Goal: Check status: Check status

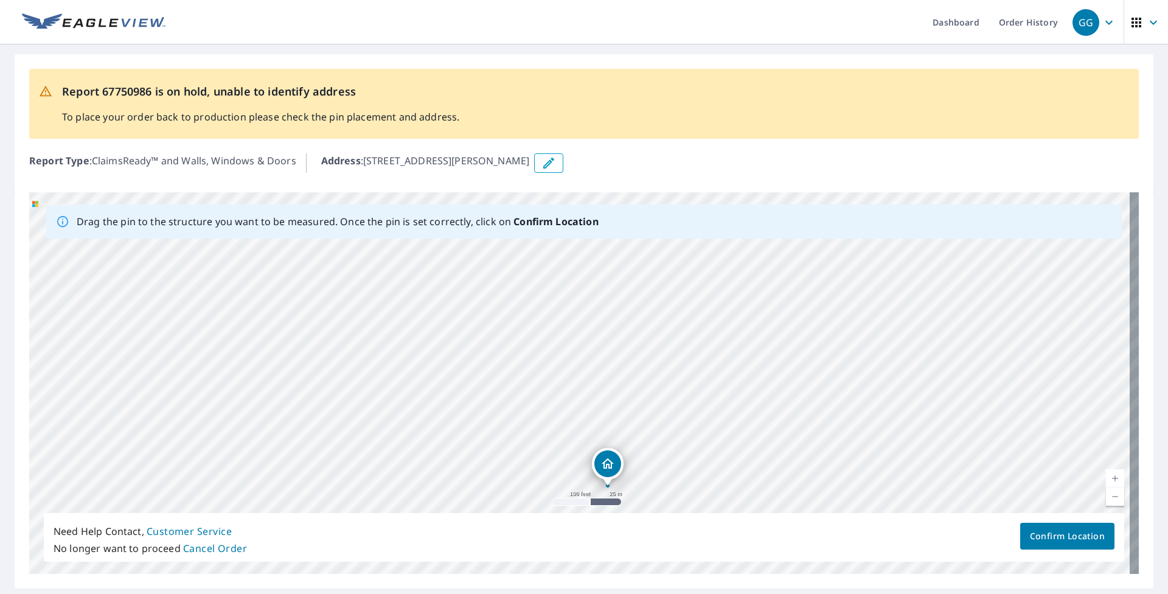
drag, startPoint x: 783, startPoint y: 303, endPoint x: 707, endPoint y: 400, distance: 123.5
click at [707, 400] on div "[STREET_ADDRESS][PERSON_NAME]" at bounding box center [583, 382] width 1109 height 381
drag, startPoint x: 520, startPoint y: 308, endPoint x: 593, endPoint y: 283, distance: 77.1
click at [593, 283] on div "[STREET_ADDRESS][PERSON_NAME]" at bounding box center [583, 382] width 1109 height 381
drag, startPoint x: 476, startPoint y: 421, endPoint x: 484, endPoint y: 394, distance: 27.9
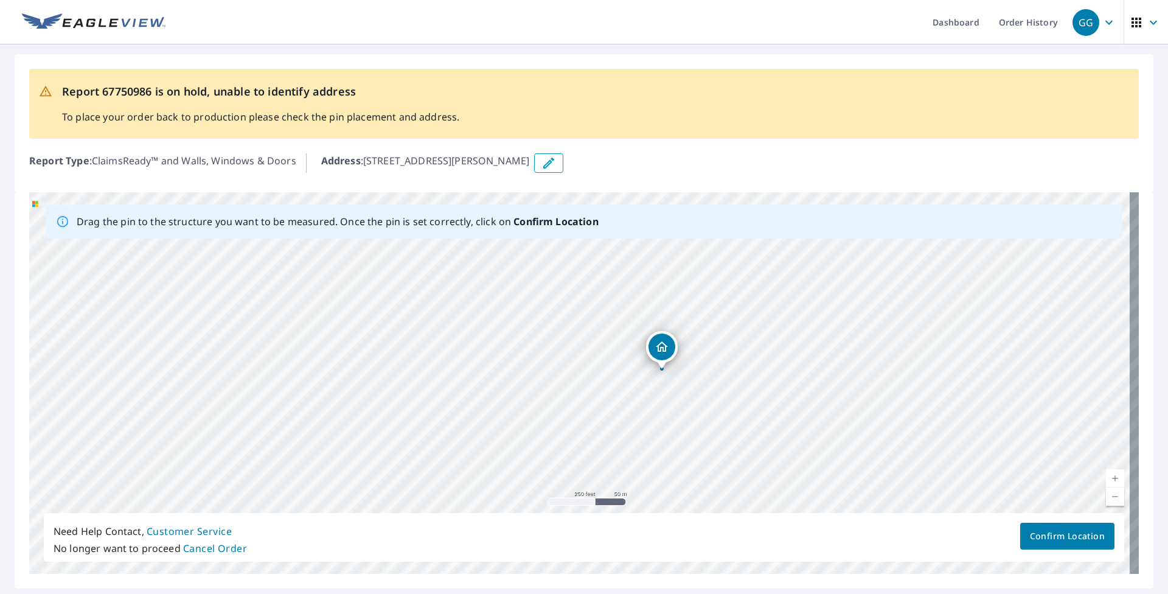
click at [484, 394] on div "[STREET_ADDRESS][PERSON_NAME]" at bounding box center [583, 382] width 1109 height 381
drag, startPoint x: 530, startPoint y: 313, endPoint x: 479, endPoint y: 401, distance: 101.4
click at [479, 401] on div "[STREET_ADDRESS][PERSON_NAME]" at bounding box center [583, 382] width 1109 height 381
drag, startPoint x: 533, startPoint y: 323, endPoint x: 457, endPoint y: 393, distance: 103.7
click at [457, 393] on div "[STREET_ADDRESS][PERSON_NAME]" at bounding box center [583, 382] width 1109 height 381
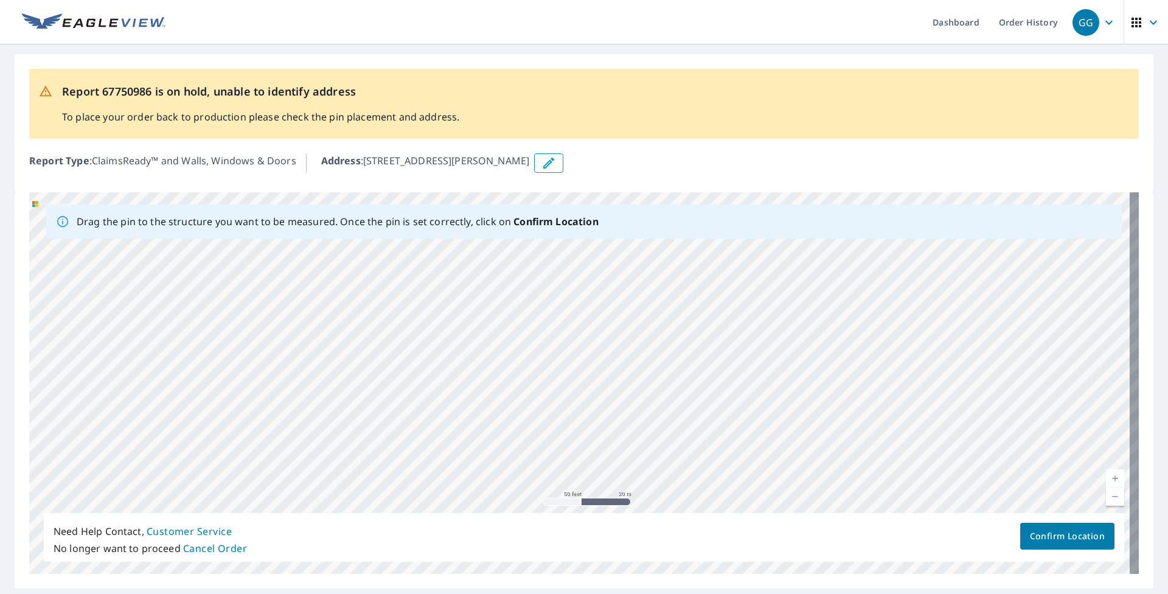
drag, startPoint x: 499, startPoint y: 338, endPoint x: 533, endPoint y: 449, distance: 116.4
click at [533, 449] on div "[STREET_ADDRESS][PERSON_NAME]" at bounding box center [583, 382] width 1109 height 381
drag, startPoint x: 533, startPoint y: 393, endPoint x: 622, endPoint y: 433, distance: 96.9
click at [622, 433] on div "[STREET_ADDRESS][PERSON_NAME]" at bounding box center [583, 382] width 1109 height 381
drag, startPoint x: 577, startPoint y: 424, endPoint x: 655, endPoint y: 411, distance: 79.5
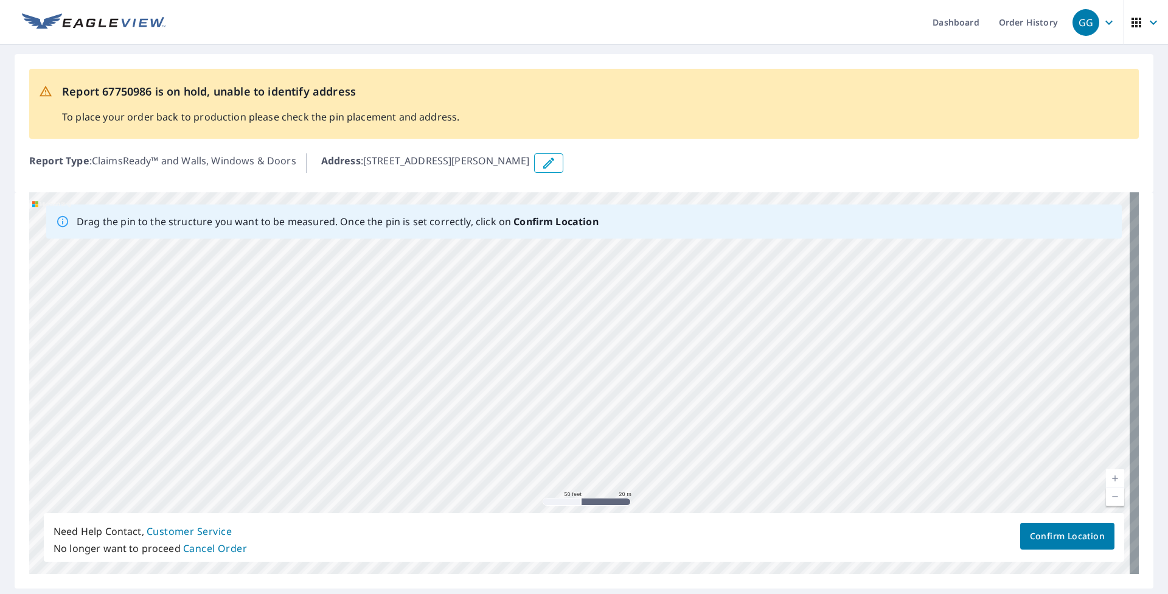
click at [655, 411] on div "[STREET_ADDRESS][PERSON_NAME]" at bounding box center [583, 382] width 1109 height 381
drag, startPoint x: 561, startPoint y: 432, endPoint x: 546, endPoint y: 348, distance: 85.9
click at [546, 348] on div "[STREET_ADDRESS][PERSON_NAME]" at bounding box center [583, 382] width 1109 height 381
